Goal: Task Accomplishment & Management: Use online tool/utility

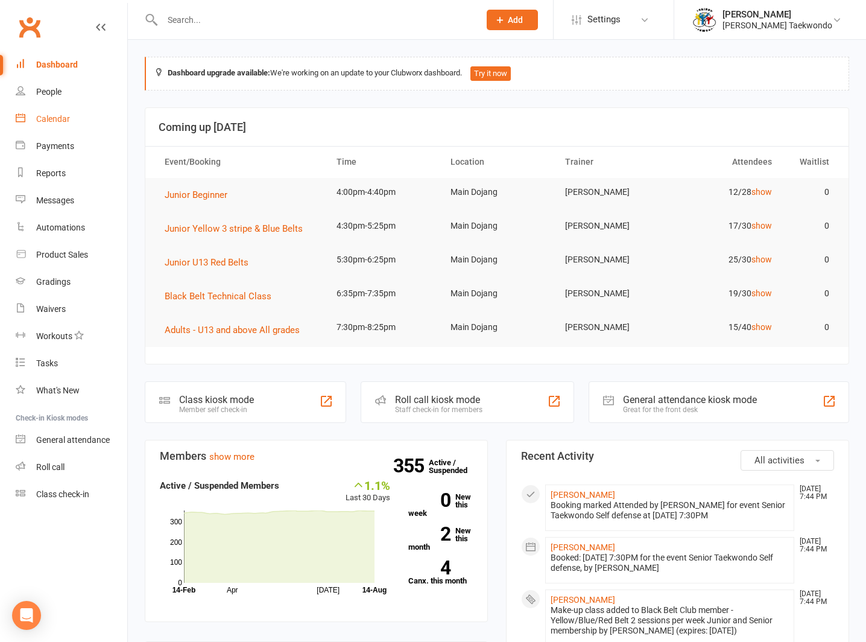
click at [52, 115] on div "Calendar" at bounding box center [53, 119] width 34 height 10
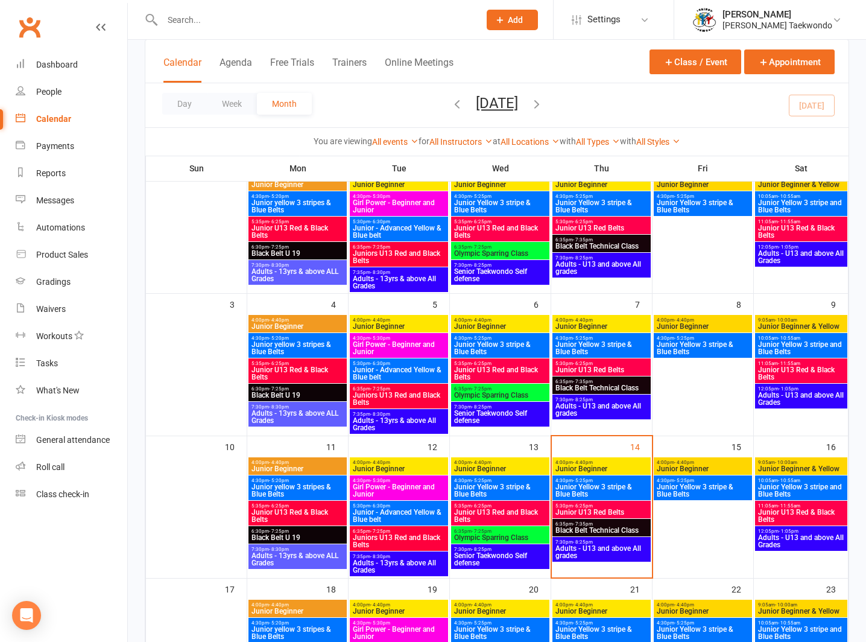
scroll to position [206, 0]
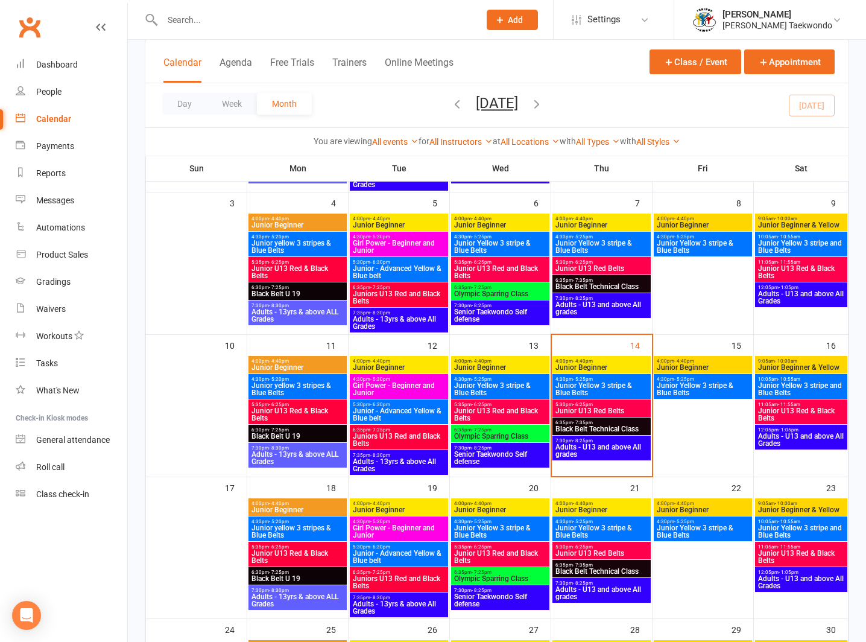
click at [602, 359] on span "4:00pm - 4:40pm" at bounding box center [602, 360] width 94 height 5
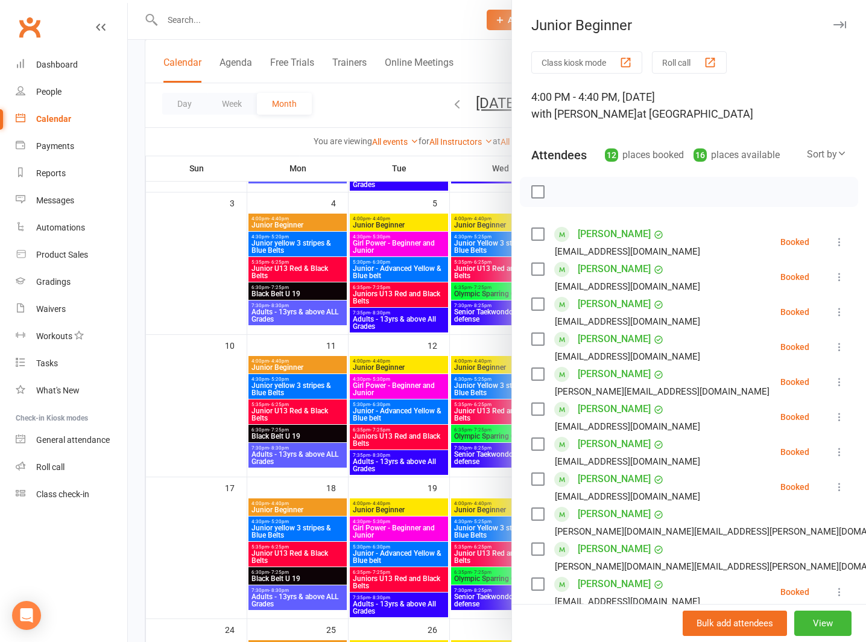
click at [673, 59] on button "Roll call" at bounding box center [689, 62] width 75 height 22
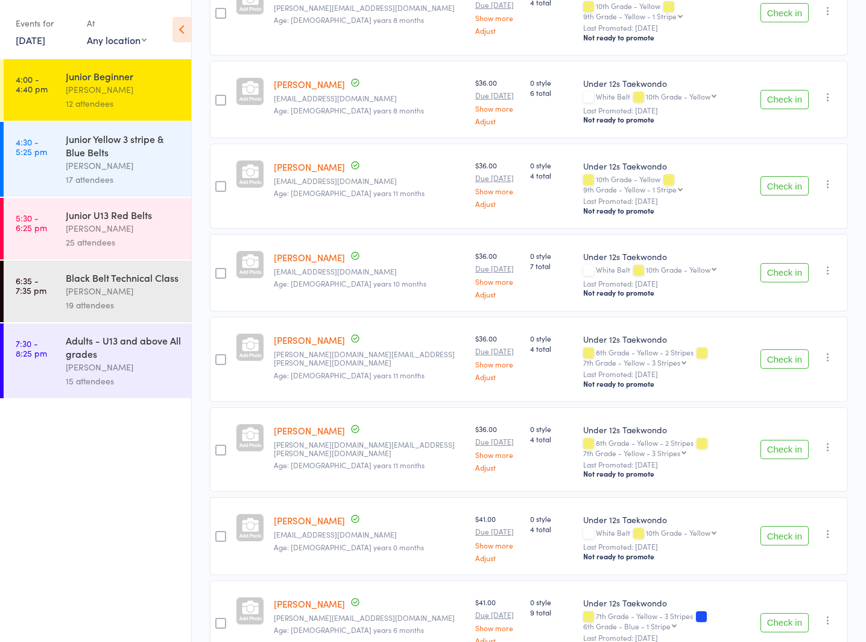
scroll to position [623, 0]
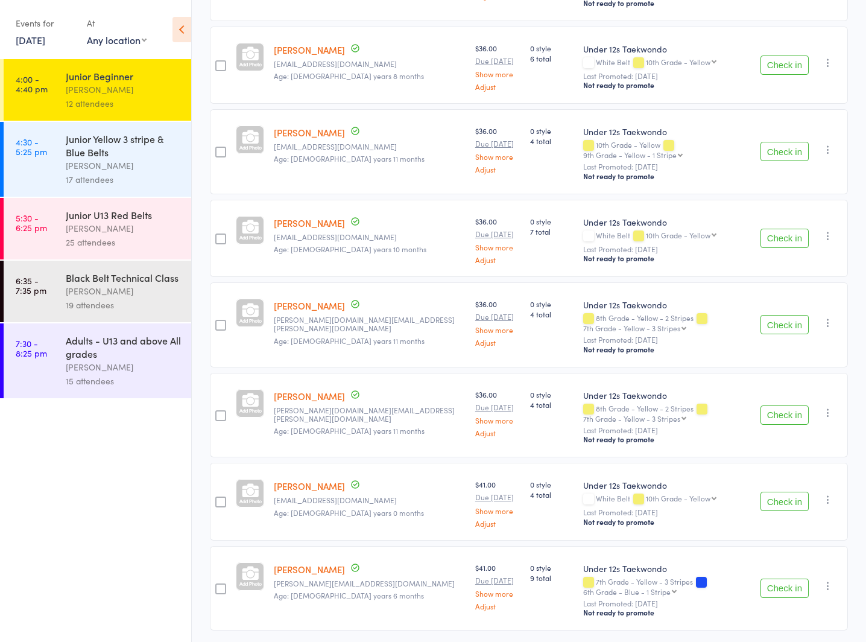
click at [105, 154] on div "Junior Yellow 3 stripe & Blue Belts" at bounding box center [123, 145] width 115 height 27
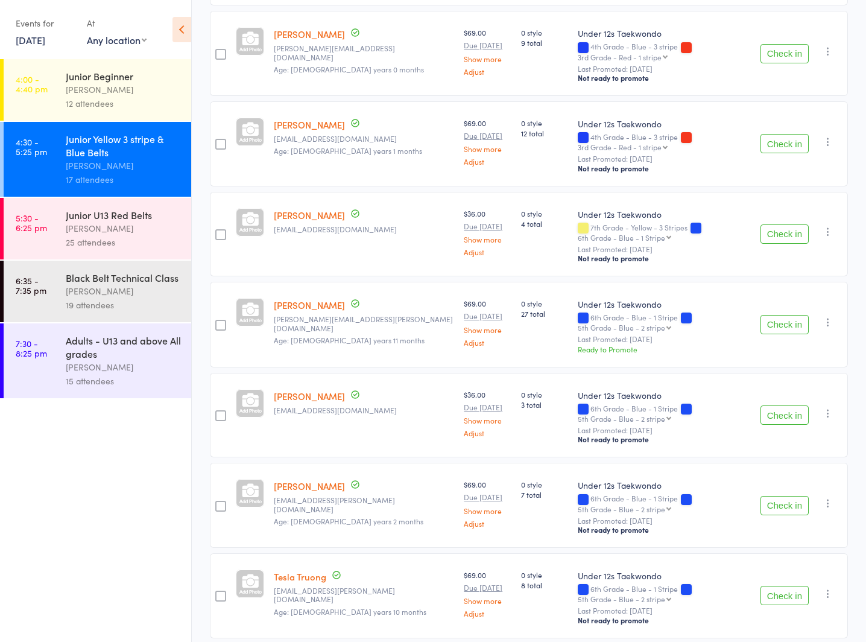
scroll to position [1047, 0]
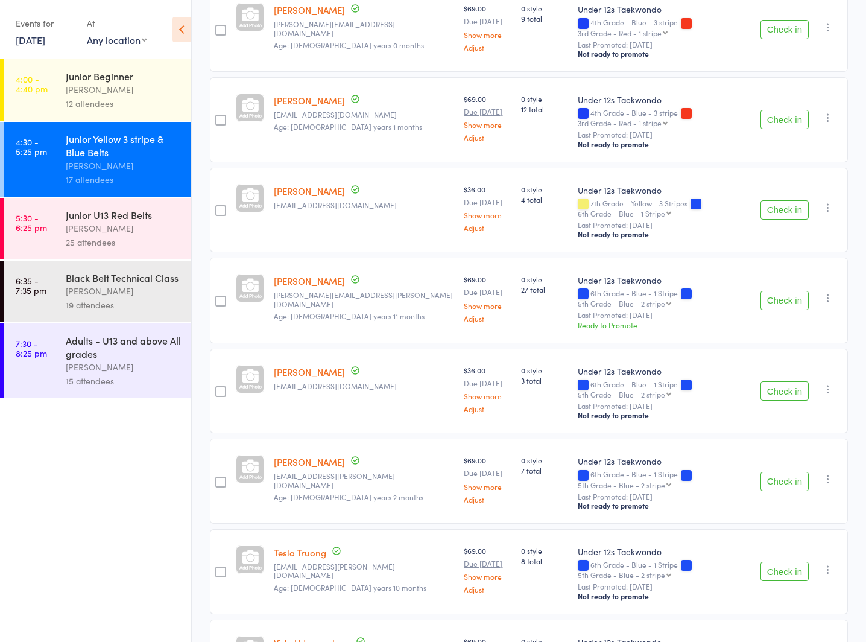
click at [98, 224] on div "[PERSON_NAME]" at bounding box center [123, 228] width 115 height 14
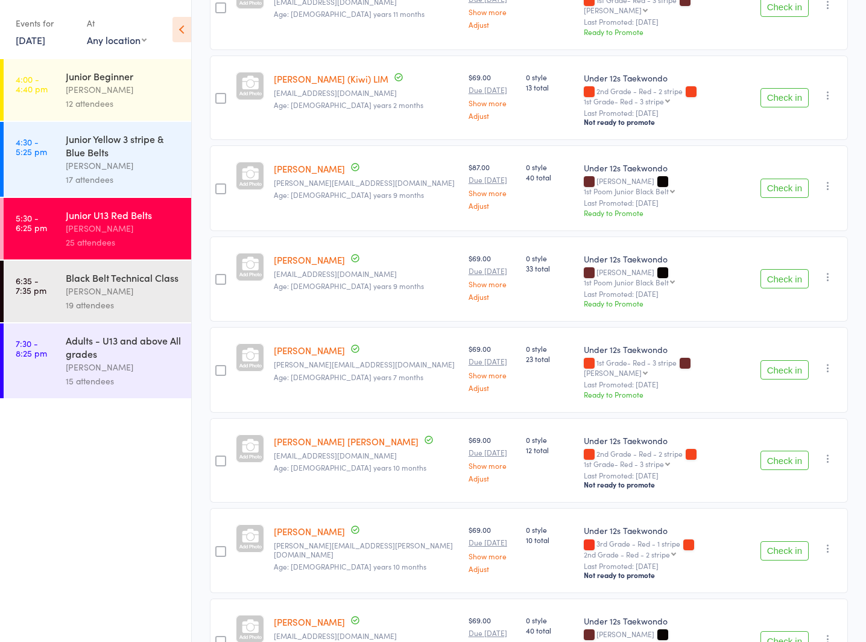
scroll to position [1676, 0]
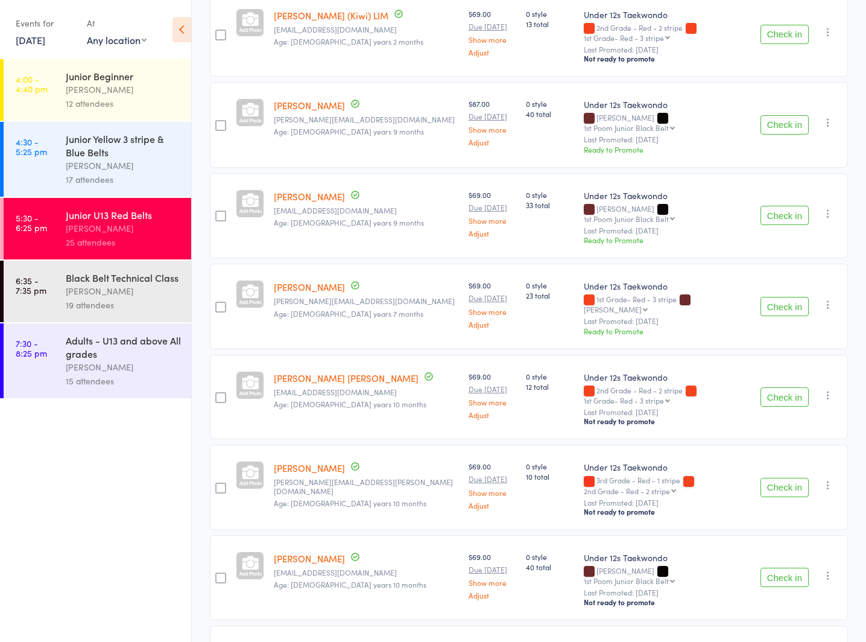
click at [69, 286] on div "[PERSON_NAME]" at bounding box center [123, 291] width 115 height 14
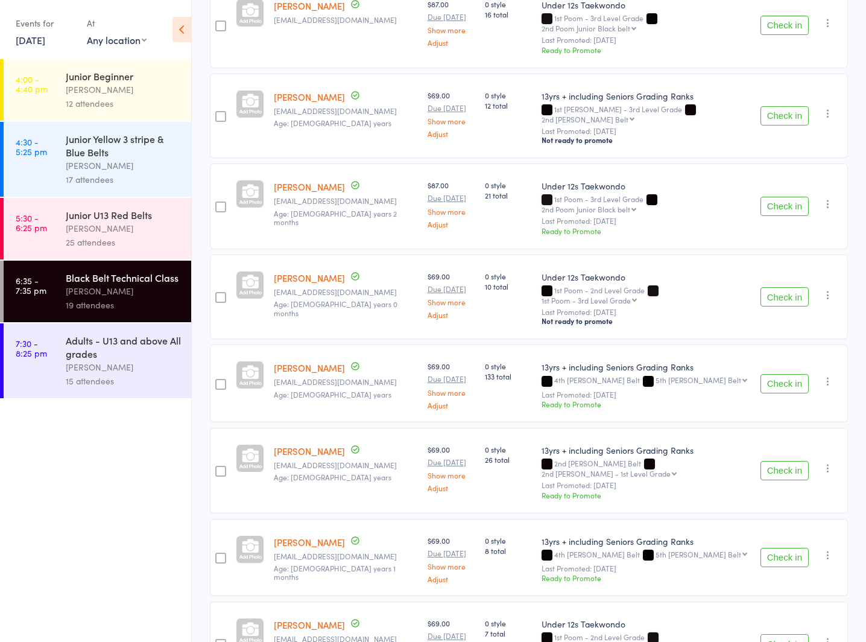
scroll to position [1179, 0]
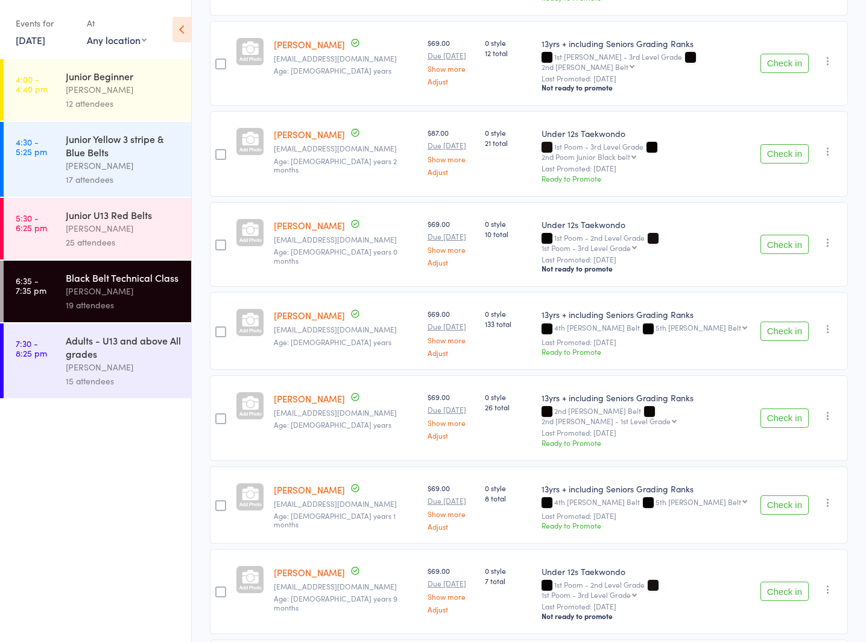
click at [112, 355] on div "Adults - U13 and above All grades" at bounding box center [123, 347] width 115 height 27
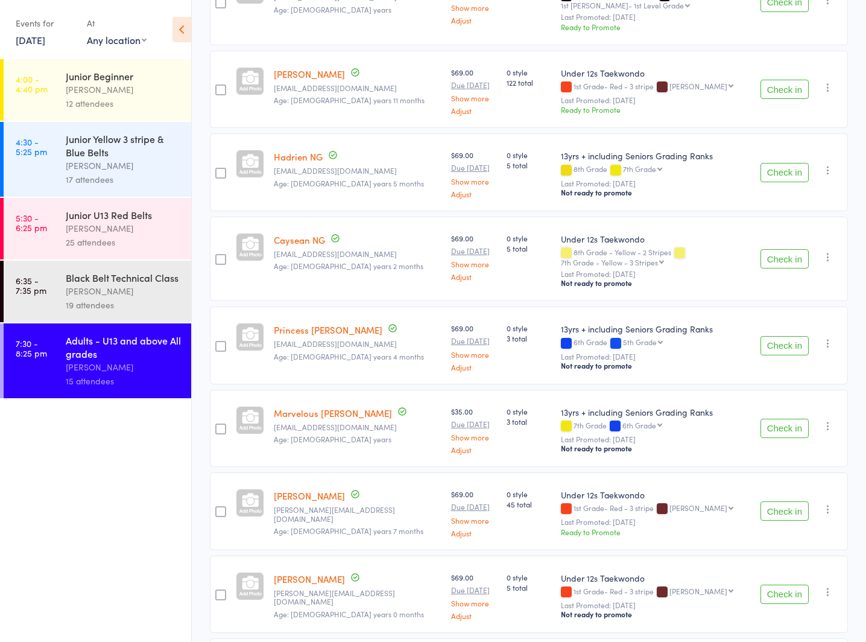
scroll to position [597, 0]
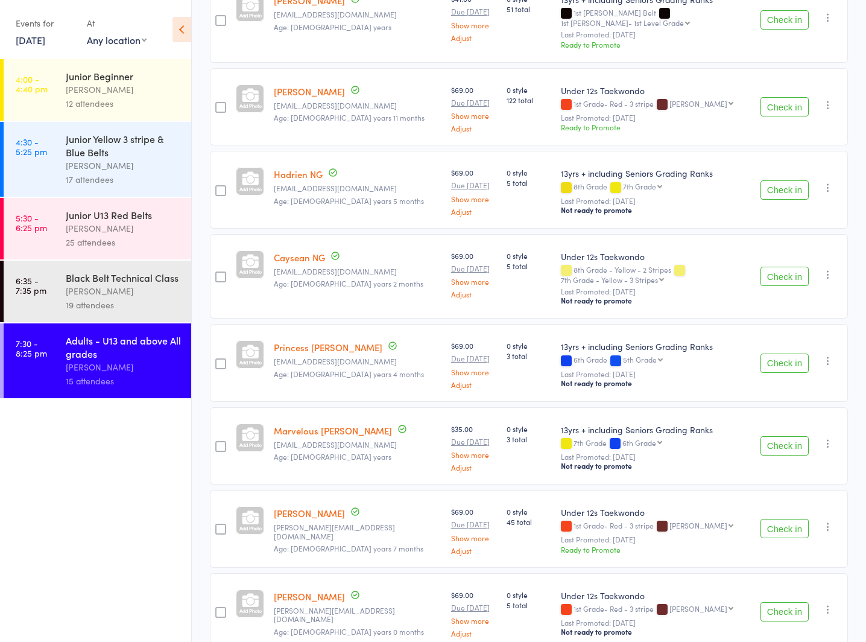
click at [90, 219] on div "Junior U13 Red Belts" at bounding box center [123, 214] width 115 height 13
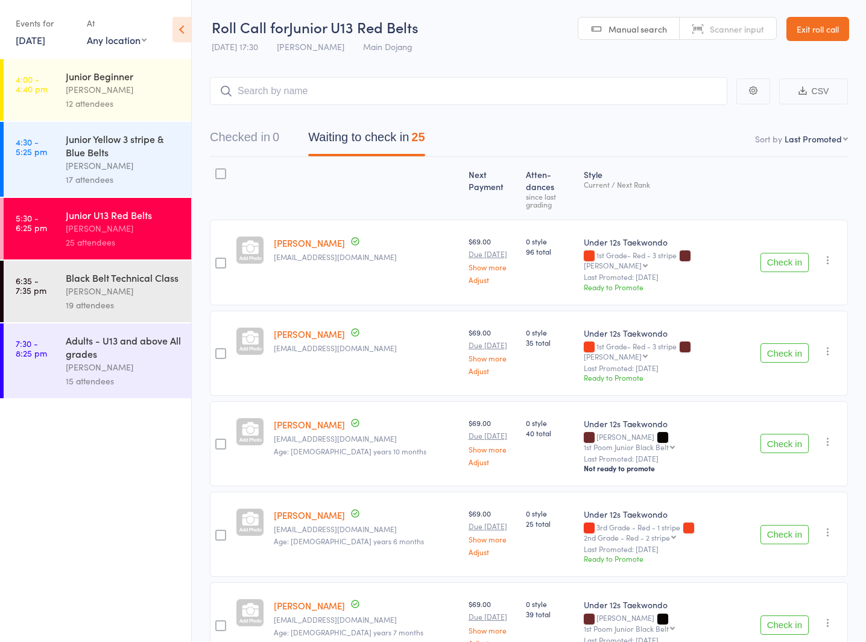
select select "10"
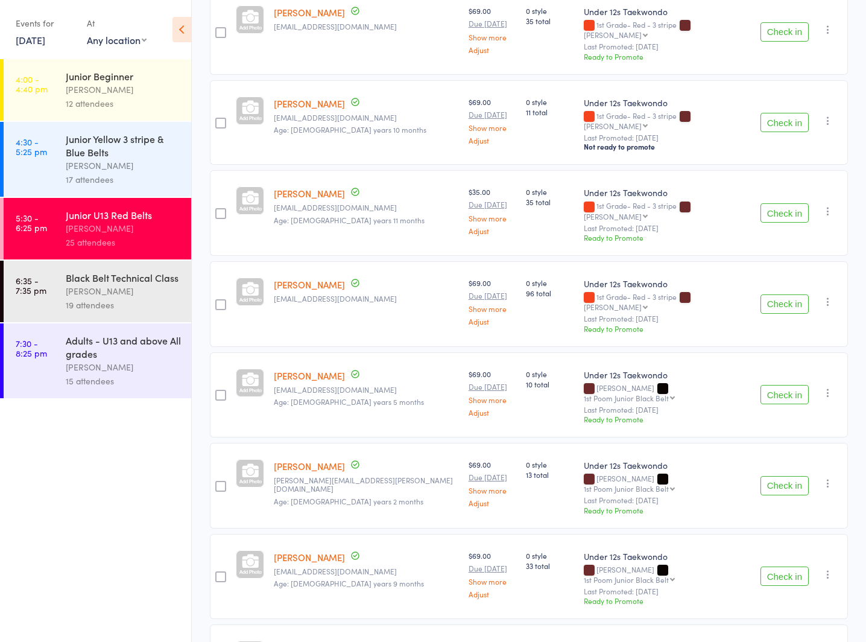
scroll to position [1091, 0]
